Goal: Task Accomplishment & Management: Check status

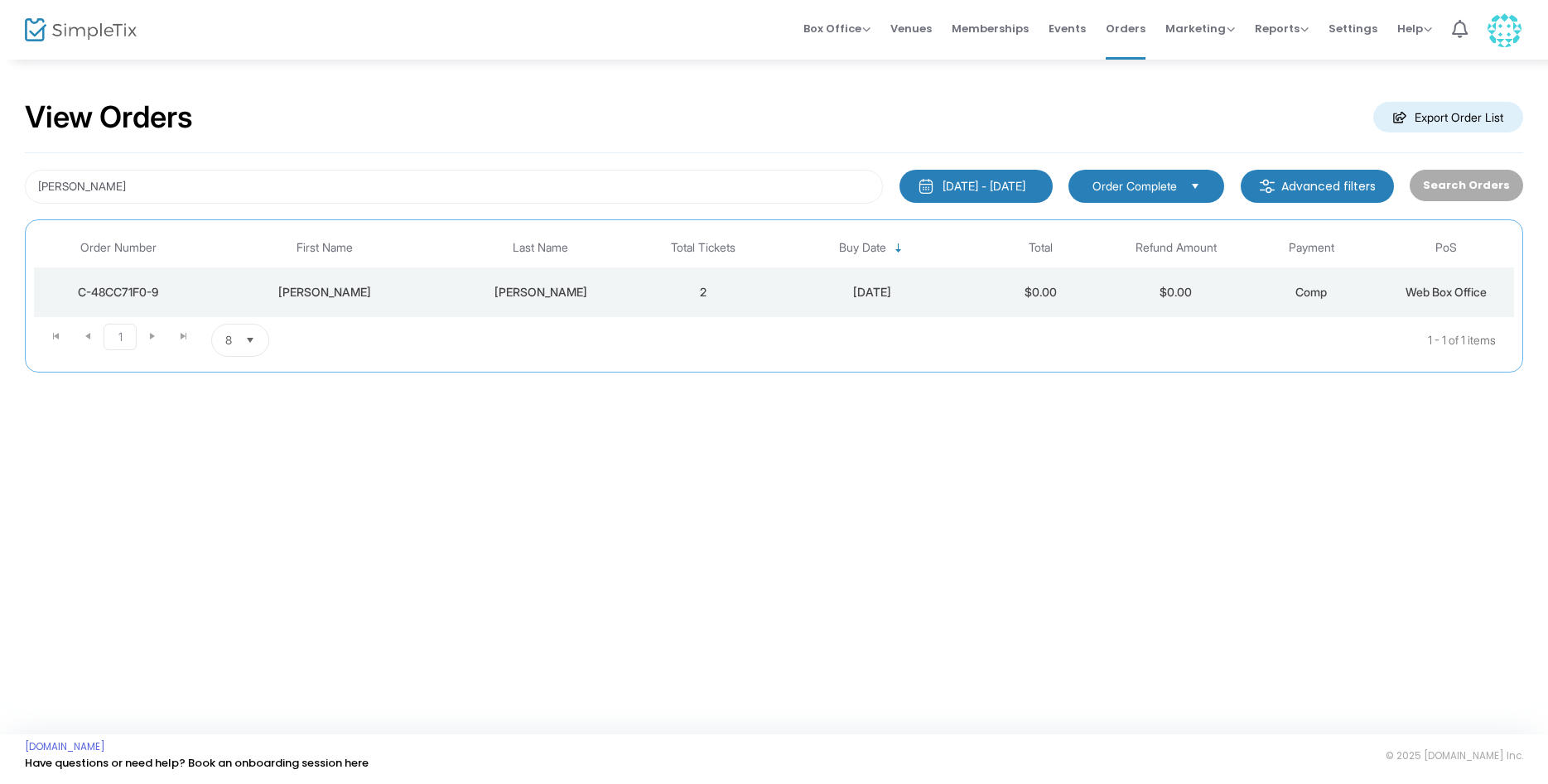
click at [534, 296] on div "[PERSON_NAME]" at bounding box center [541, 292] width 180 height 16
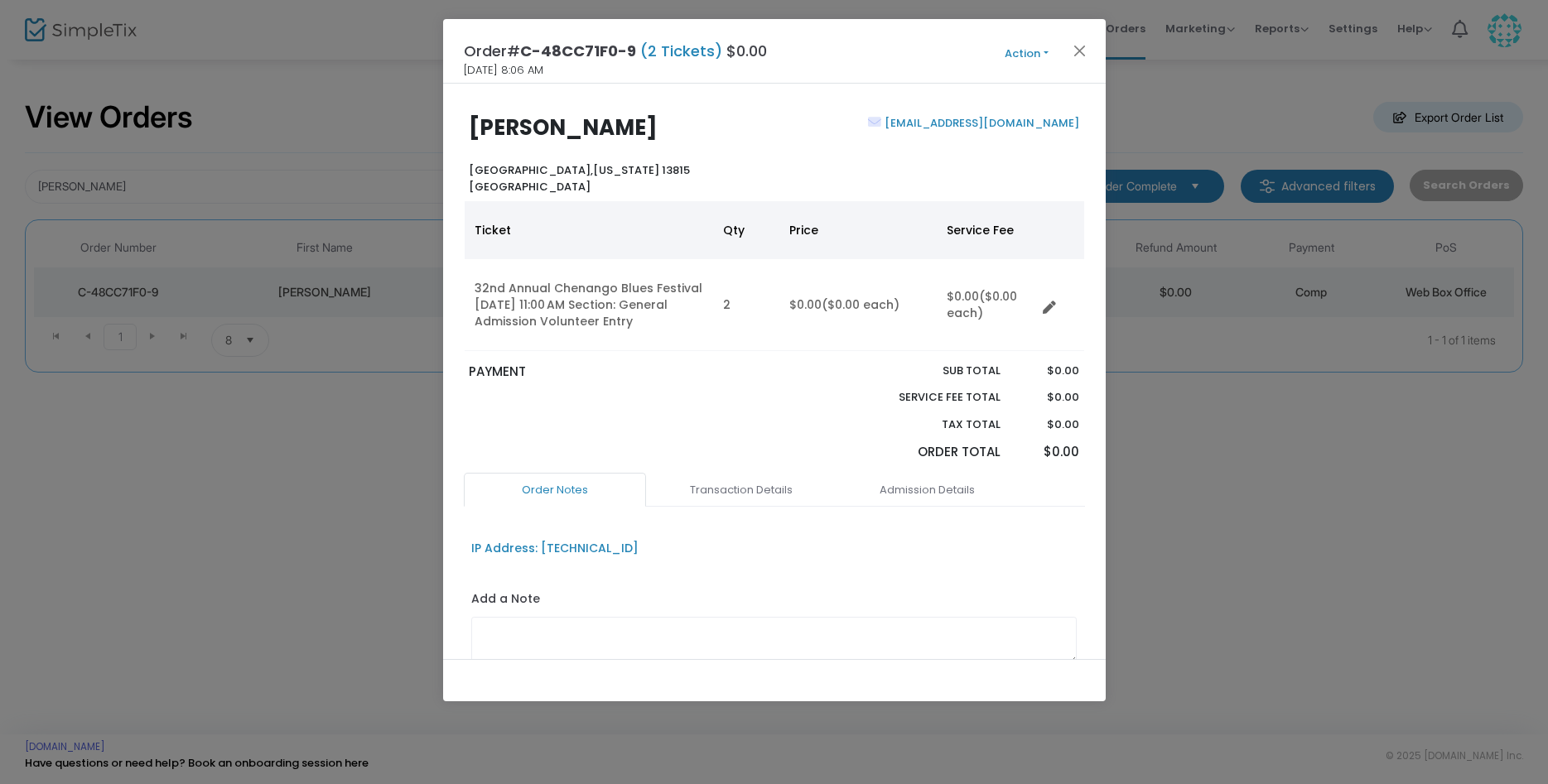
click at [1024, 49] on button "Action" at bounding box center [1027, 54] width 100 height 18
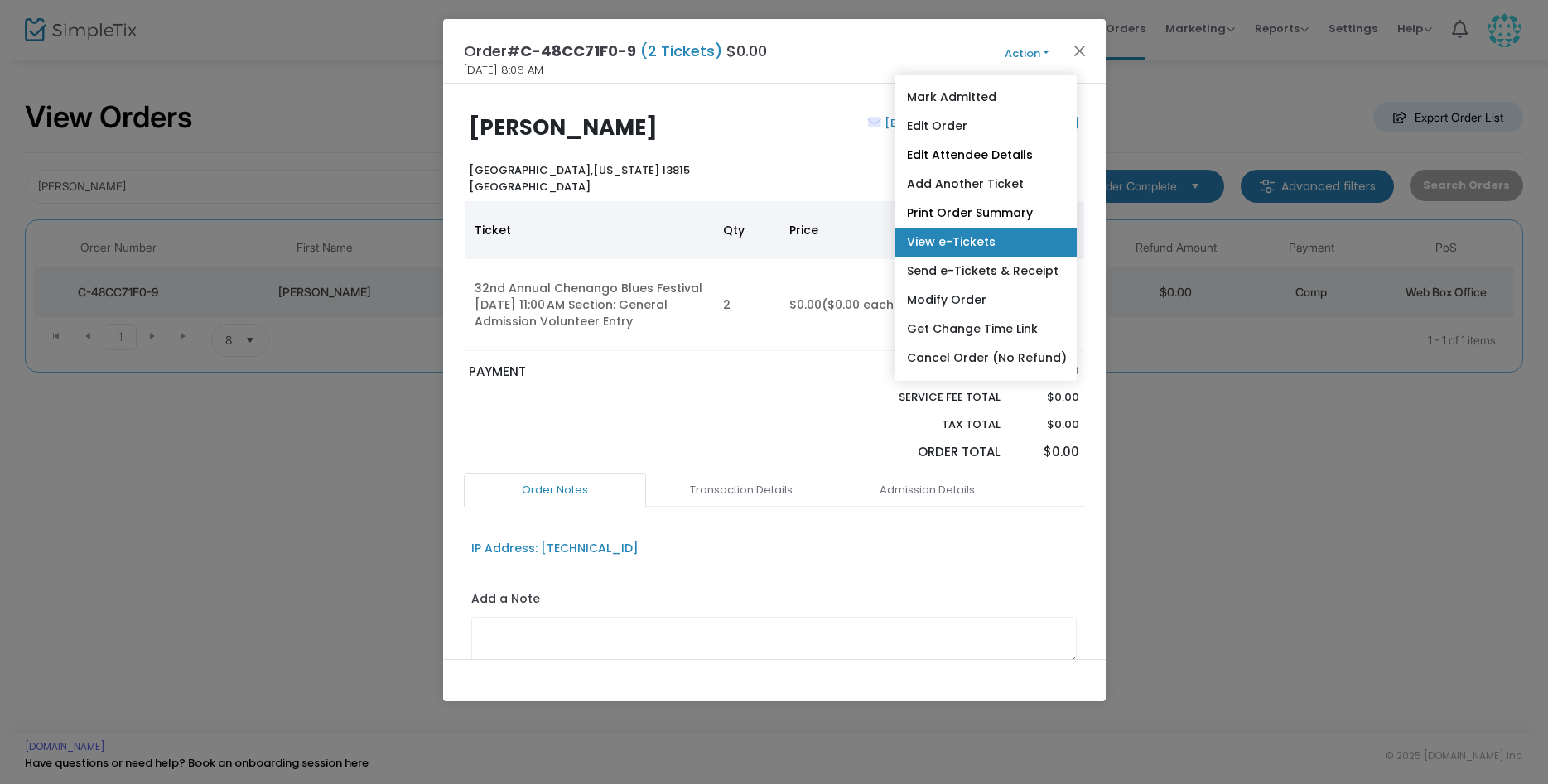
click at [953, 237] on link "View e-Tickets" at bounding box center [986, 242] width 182 height 29
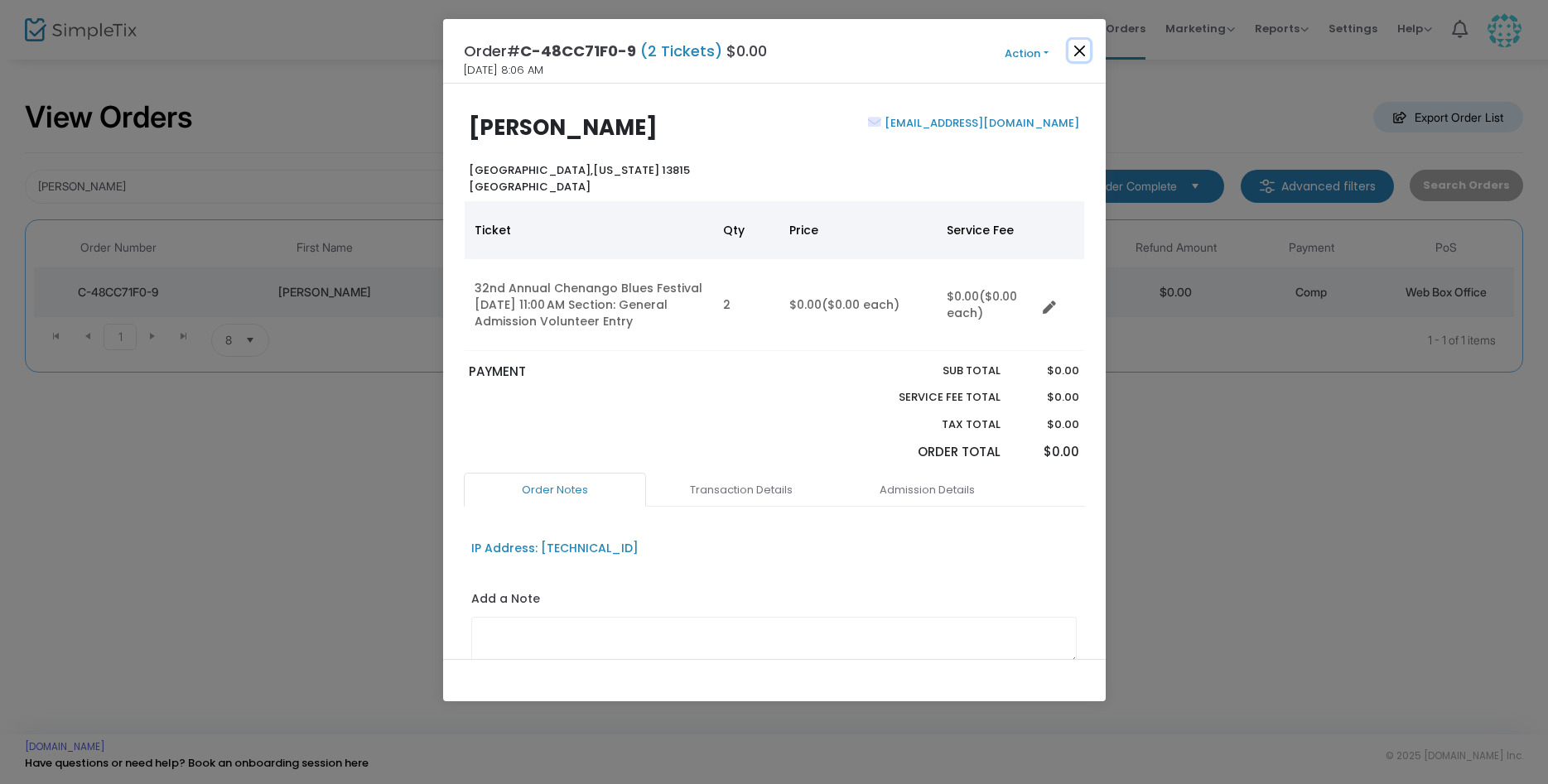
click at [1088, 54] on button "Close" at bounding box center [1078, 50] width 21 height 21
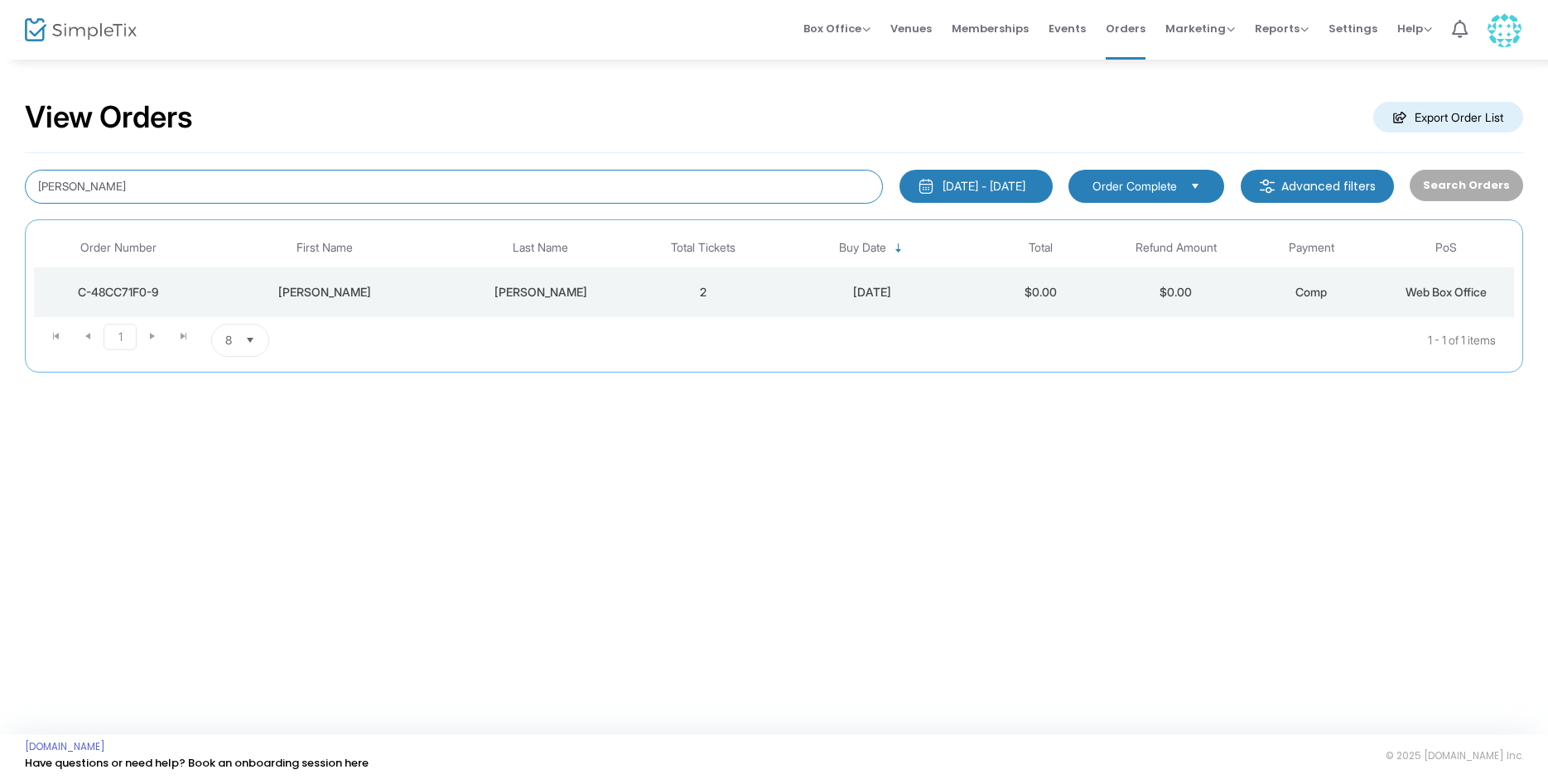
drag, startPoint x: 176, startPoint y: 186, endPoint x: -43, endPoint y: 172, distance: 219.4
type input "[PERSON_NAME]"
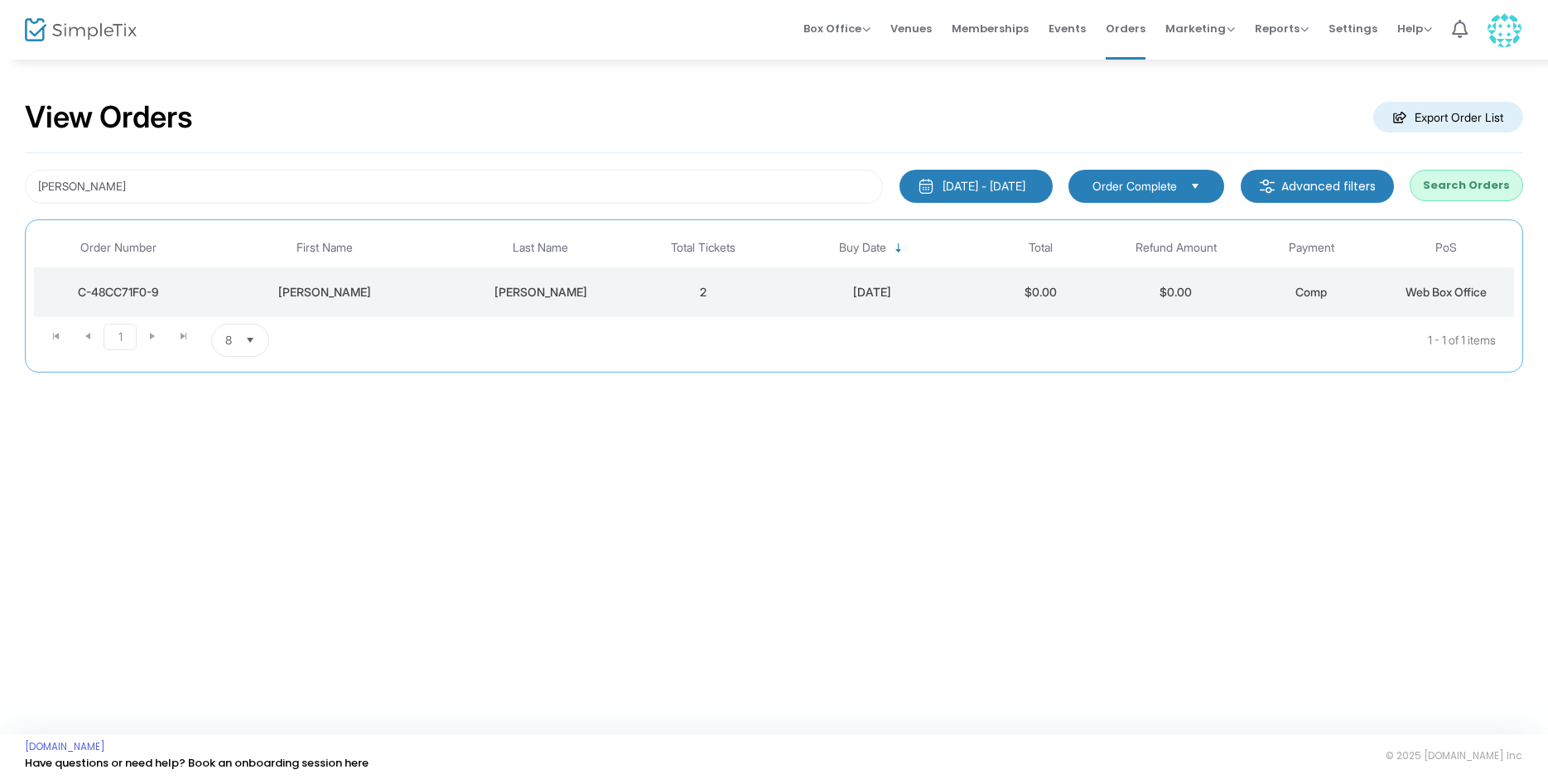
click at [1444, 179] on button "Search Orders" at bounding box center [1465, 185] width 113 height 31
click at [649, 300] on td "4" at bounding box center [703, 292] width 135 height 49
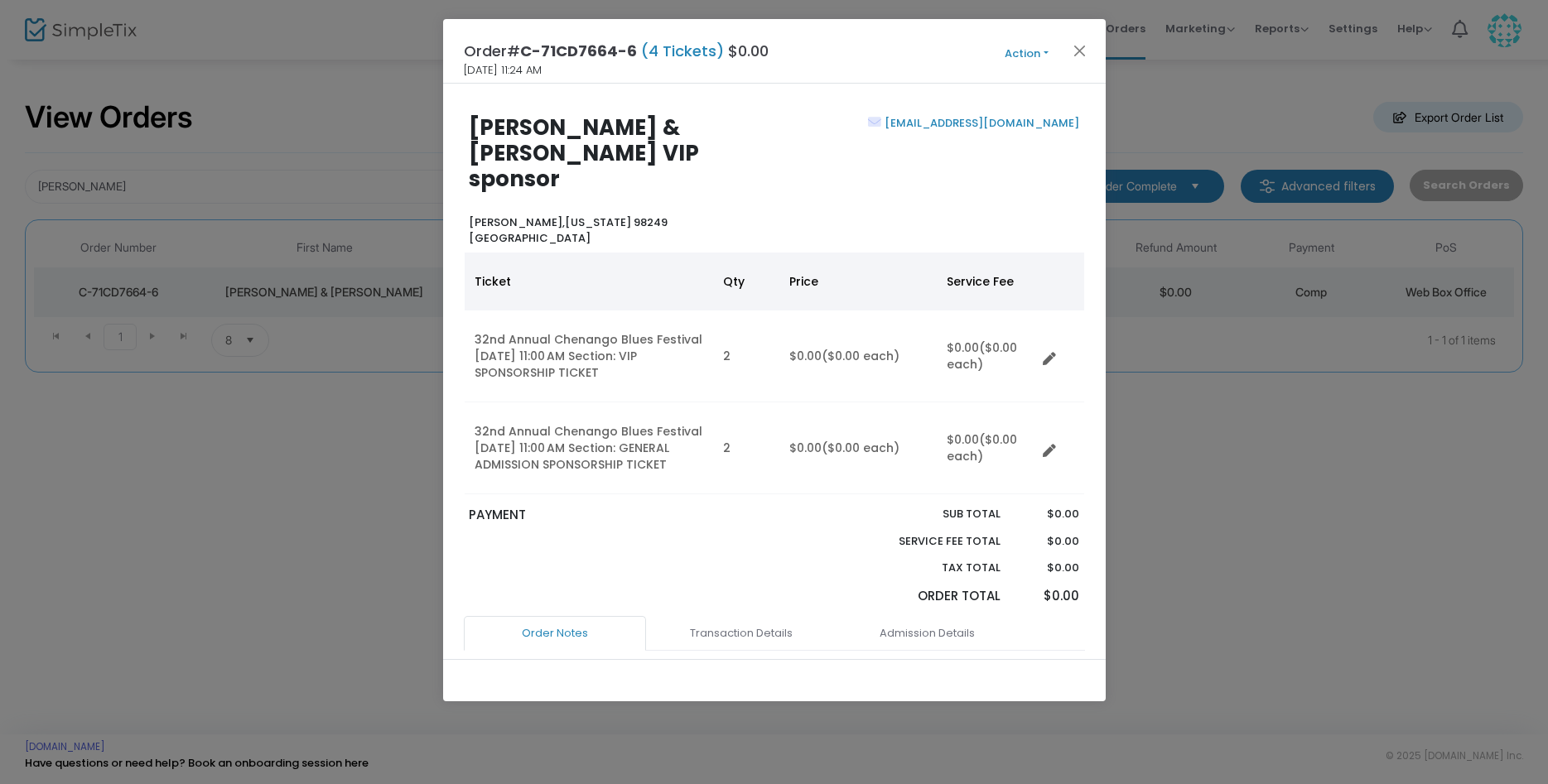
click at [1041, 49] on button "Action" at bounding box center [1027, 54] width 100 height 18
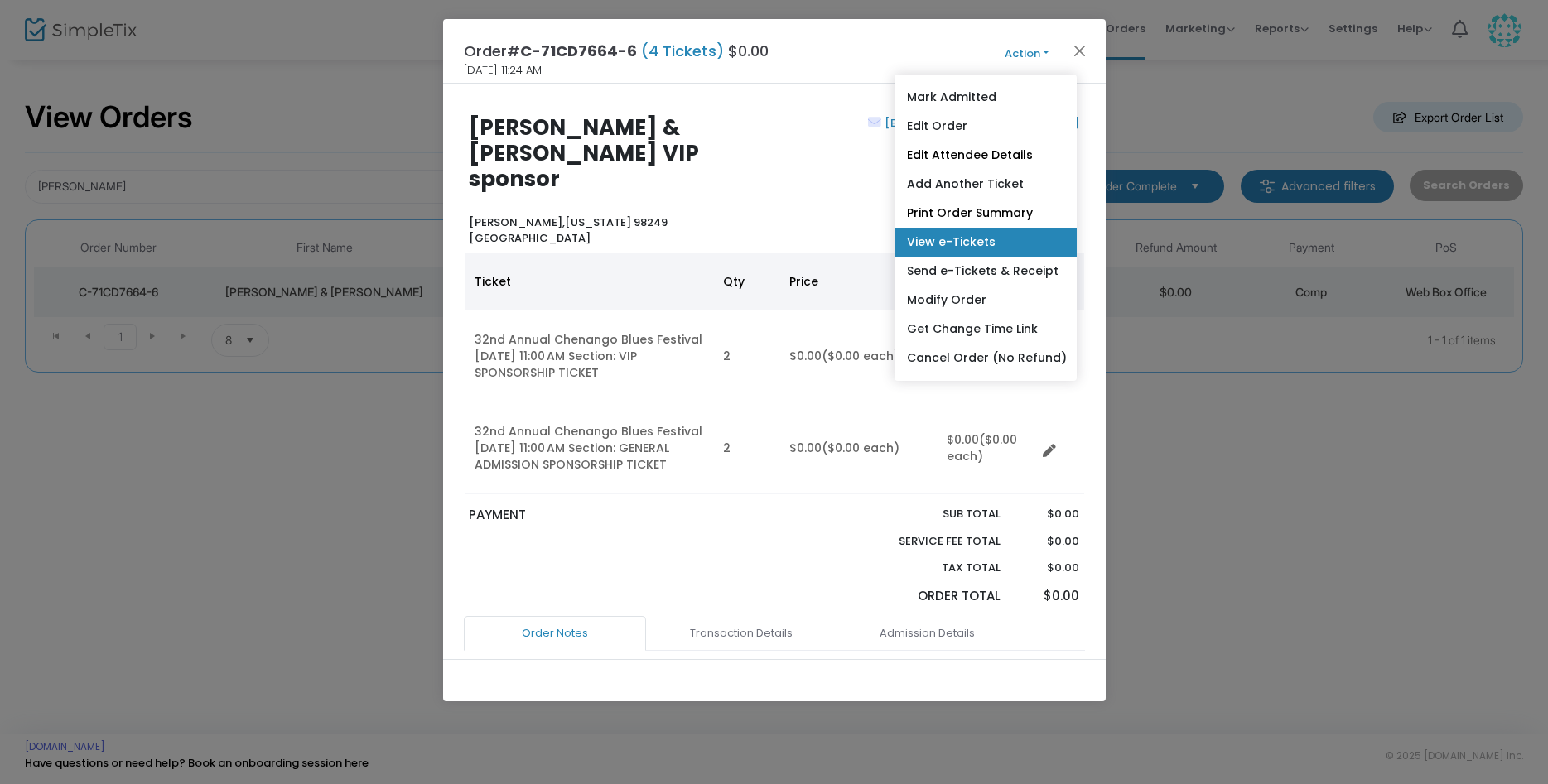
click at [969, 248] on link "View e-Tickets" at bounding box center [986, 242] width 182 height 29
